Goal: Use online tool/utility: Utilize a website feature to perform a specific function

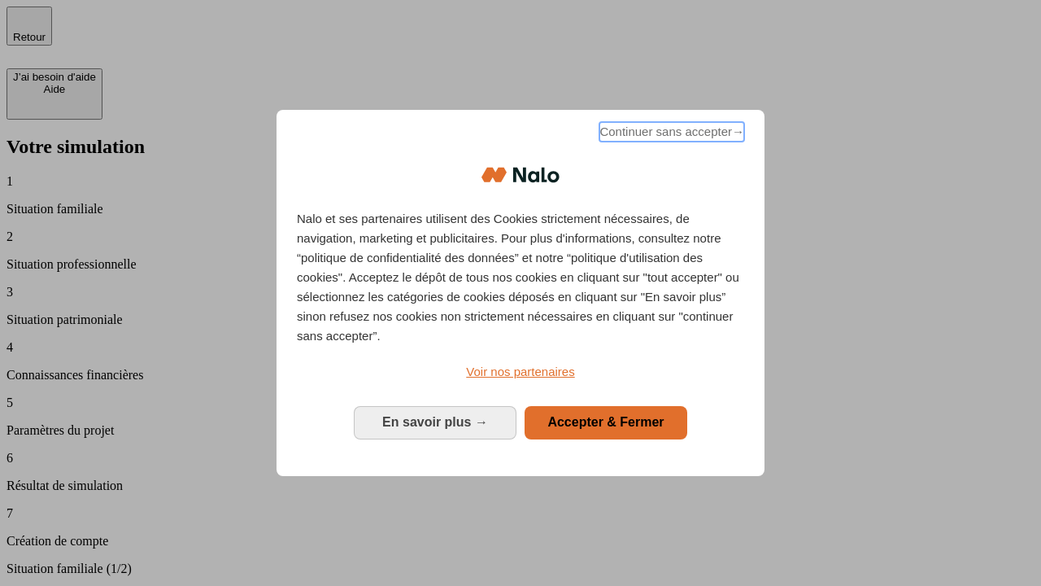
click at [670, 134] on span "Continuer sans accepter →" at bounding box center [672, 132] width 145 height 20
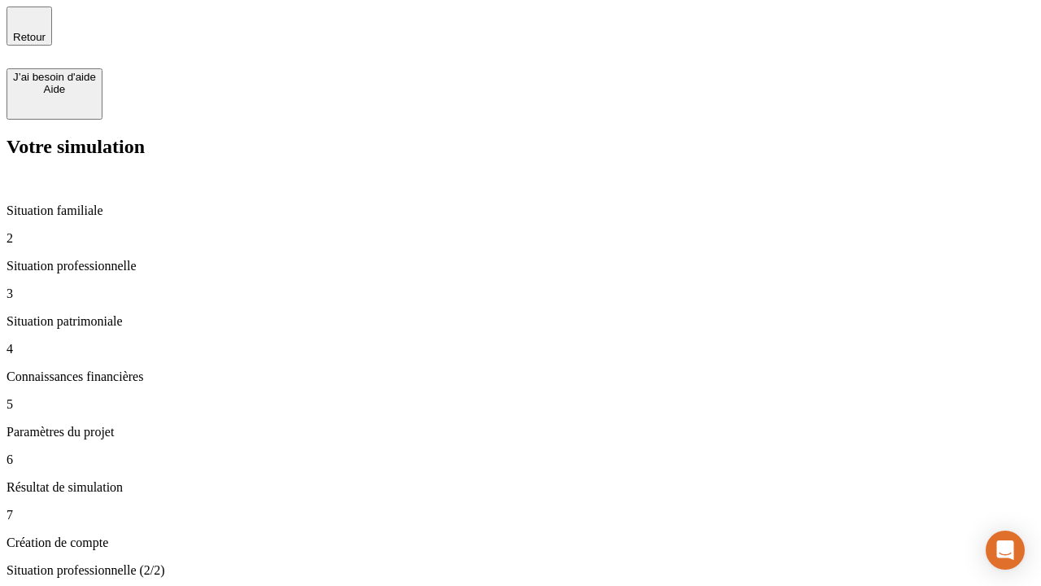
type input "30 000"
type input "1 000"
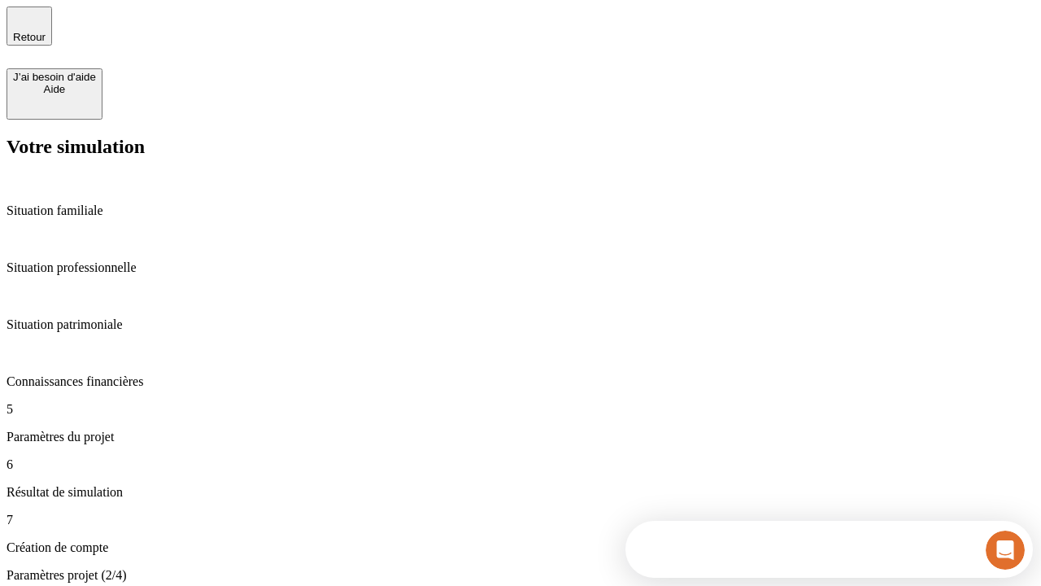
type input "65"
type input "5 000"
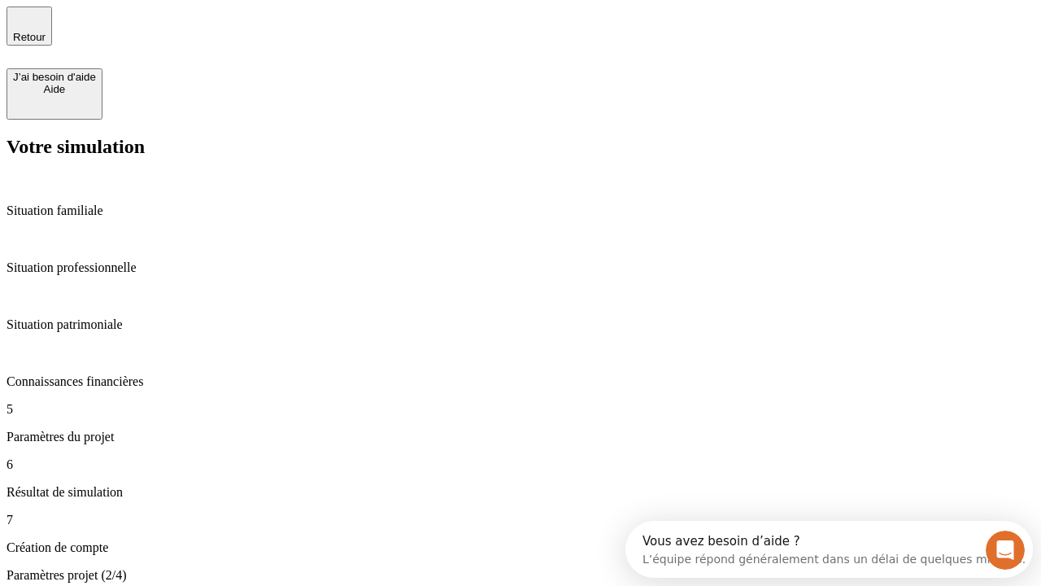
type input "640"
